Goal: Task Accomplishment & Management: Manage account settings

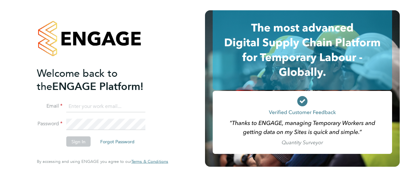
click at [96, 109] on input at bounding box center [105, 106] width 79 height 12
type input "Andre.Bonnick@vistry.co.uk"
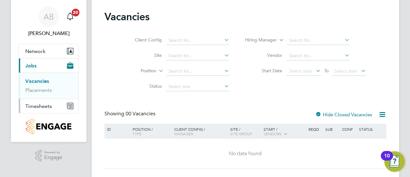
scroll to position [33, 0]
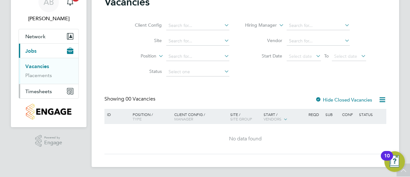
click at [42, 89] on span "Timesheets" at bounding box center [38, 91] width 27 height 6
click at [34, 93] on span "Timesheets" at bounding box center [38, 91] width 27 height 6
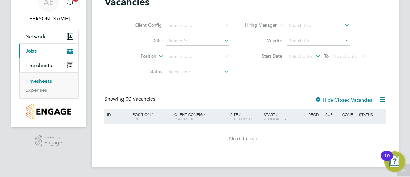
click at [37, 80] on link "Timesheets" at bounding box center [38, 81] width 27 height 6
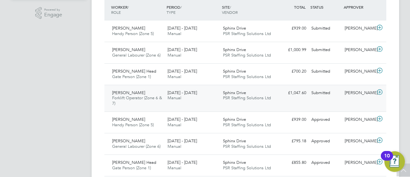
click at [381, 90] on icon at bounding box center [380, 91] width 8 height 5
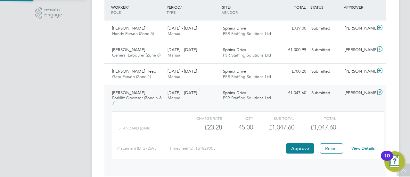
scroll to position [11, 63]
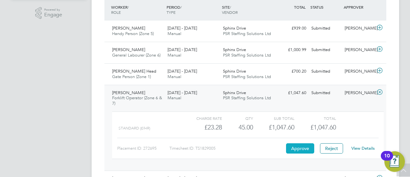
click at [300, 147] on button "Approve" at bounding box center [300, 148] width 28 height 10
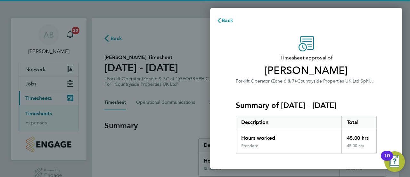
scroll to position [112, 0]
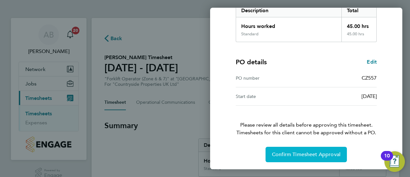
click at [300, 154] on span "Confirm Timesheet Approval" at bounding box center [306, 154] width 69 height 6
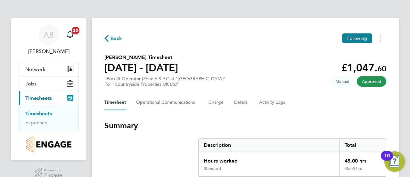
click at [44, 112] on link "Timesheets" at bounding box center [38, 113] width 27 height 6
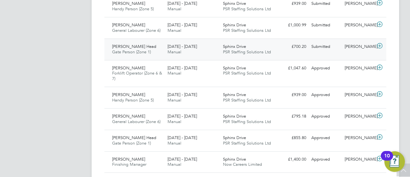
click at [383, 47] on icon at bounding box center [380, 45] width 8 height 5
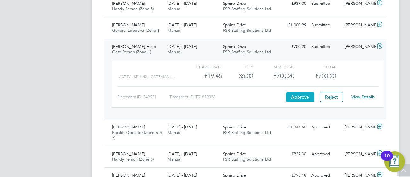
click at [300, 100] on button "Approve" at bounding box center [300, 97] width 28 height 10
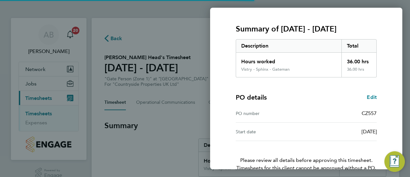
scroll to position [112, 0]
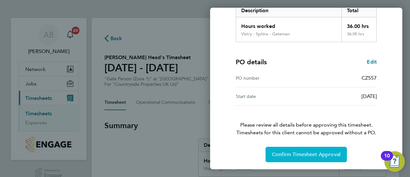
click at [313, 154] on span "Confirm Timesheet Approval" at bounding box center [306, 154] width 69 height 6
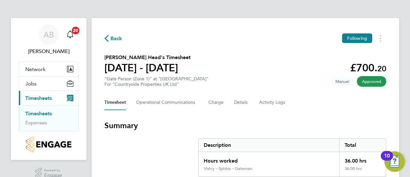
click at [115, 36] on span "Back" at bounding box center [117, 39] width 12 height 8
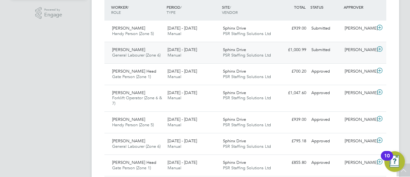
click at [380, 48] on icon at bounding box center [380, 49] width 8 height 5
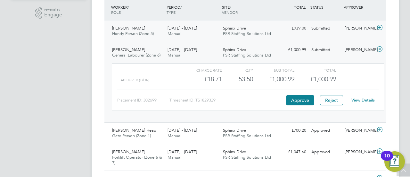
click at [382, 28] on icon at bounding box center [380, 27] width 8 height 5
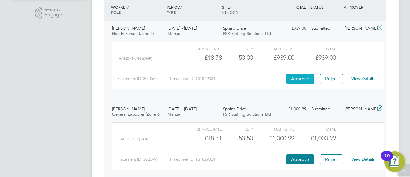
click at [296, 78] on button "Approve" at bounding box center [300, 78] width 28 height 10
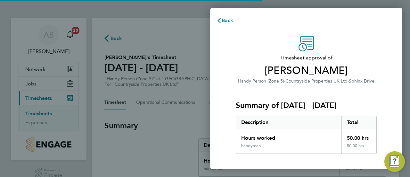
scroll to position [112, 0]
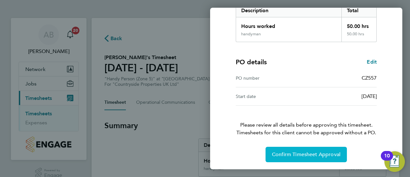
click at [293, 156] on span "Confirm Timesheet Approval" at bounding box center [306, 154] width 69 height 6
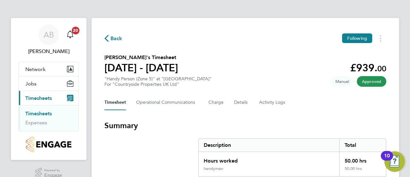
click at [109, 38] on span "Back" at bounding box center [114, 38] width 18 height 6
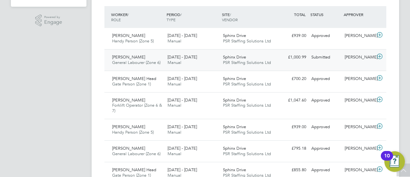
click at [381, 56] on icon at bounding box center [380, 56] width 8 height 5
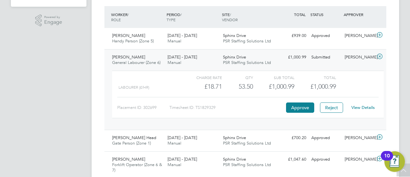
click at [360, 105] on link "View Details" at bounding box center [363, 107] width 23 height 5
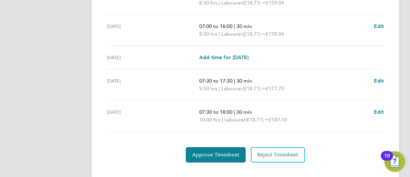
scroll to position [298, 0]
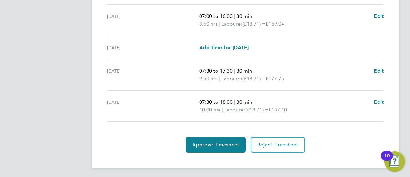
drag, startPoint x: 200, startPoint y: 77, endPoint x: 223, endPoint y: 79, distance: 22.2
click at [223, 79] on div "[DATE] 07:30 to 17:30 | 30 min 9.50 hrs | Labourer (£18.71) = £177.75 Edit" at bounding box center [245, 74] width 277 height 31
click at [377, 70] on span "Edit" at bounding box center [379, 71] width 10 height 6
select select "30"
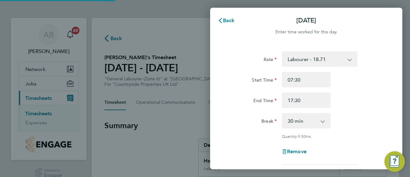
scroll to position [113, 0]
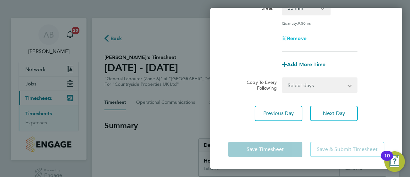
click at [296, 39] on span "Remove" at bounding box center [297, 38] width 20 height 6
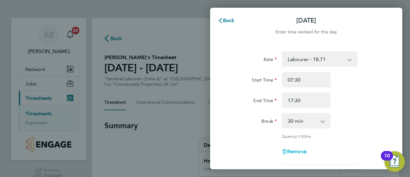
select select "null"
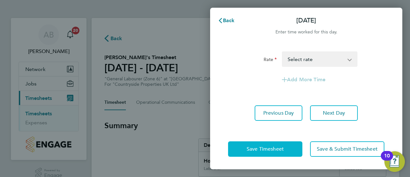
click at [274, 150] on span "Save Timesheet" at bounding box center [265, 149] width 37 height 6
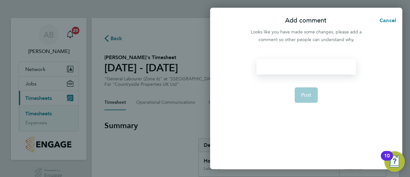
click at [303, 69] on div at bounding box center [306, 66] width 99 height 15
click at [310, 72] on div at bounding box center [306, 66] width 99 height 15
drag, startPoint x: 300, startPoint y: 64, endPoint x: 213, endPoint y: 61, distance: 86.6
click at [213, 61] on div "Didn't work Post" at bounding box center [306, 110] width 192 height 118
copy div "Didn't work"
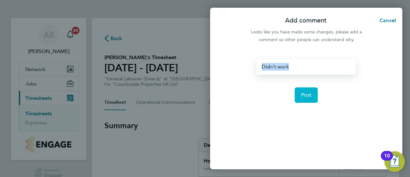
click at [304, 95] on span "Post" at bounding box center [306, 95] width 11 height 6
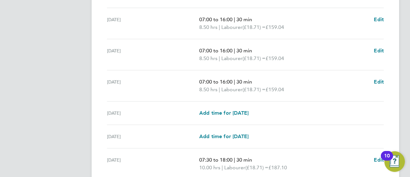
scroll to position [289, 0]
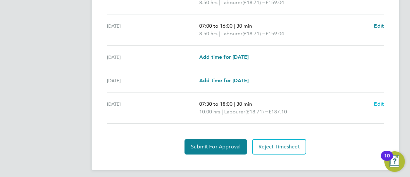
click at [380, 104] on span "Edit" at bounding box center [379, 104] width 10 height 6
select select "30"
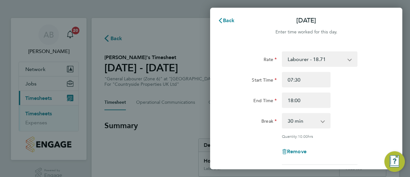
scroll to position [97, 0]
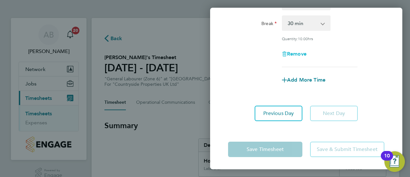
click at [301, 54] on span "Remove" at bounding box center [297, 54] width 20 height 6
select select "null"
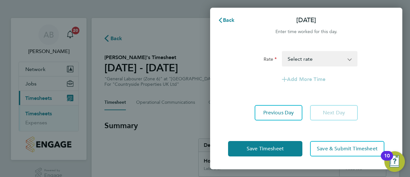
scroll to position [0, 0]
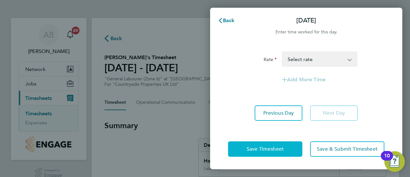
click at [264, 148] on span "Save Timesheet" at bounding box center [265, 149] width 37 height 6
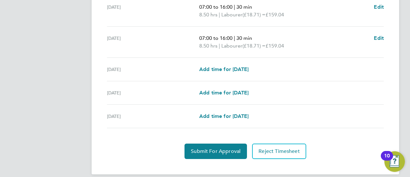
scroll to position [283, 0]
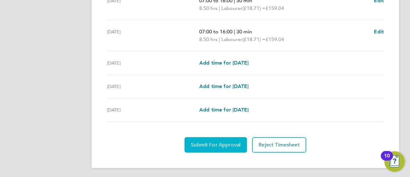
click at [205, 145] on span "Submit For Approval" at bounding box center [216, 144] width 50 height 6
click at [217, 141] on span "Approve Timesheet" at bounding box center [215, 144] width 47 height 6
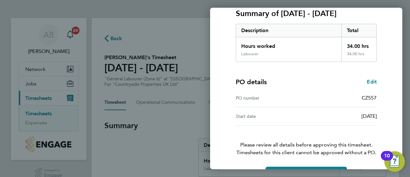
scroll to position [112, 0]
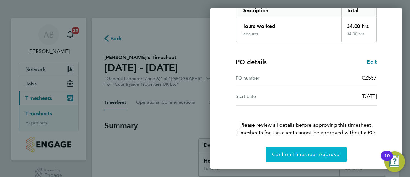
click at [295, 154] on span "Confirm Timesheet Approval" at bounding box center [306, 154] width 69 height 6
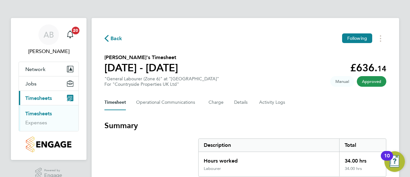
click at [47, 113] on link "Timesheets" at bounding box center [38, 113] width 27 height 6
